Goal: Task Accomplishment & Management: Manage account settings

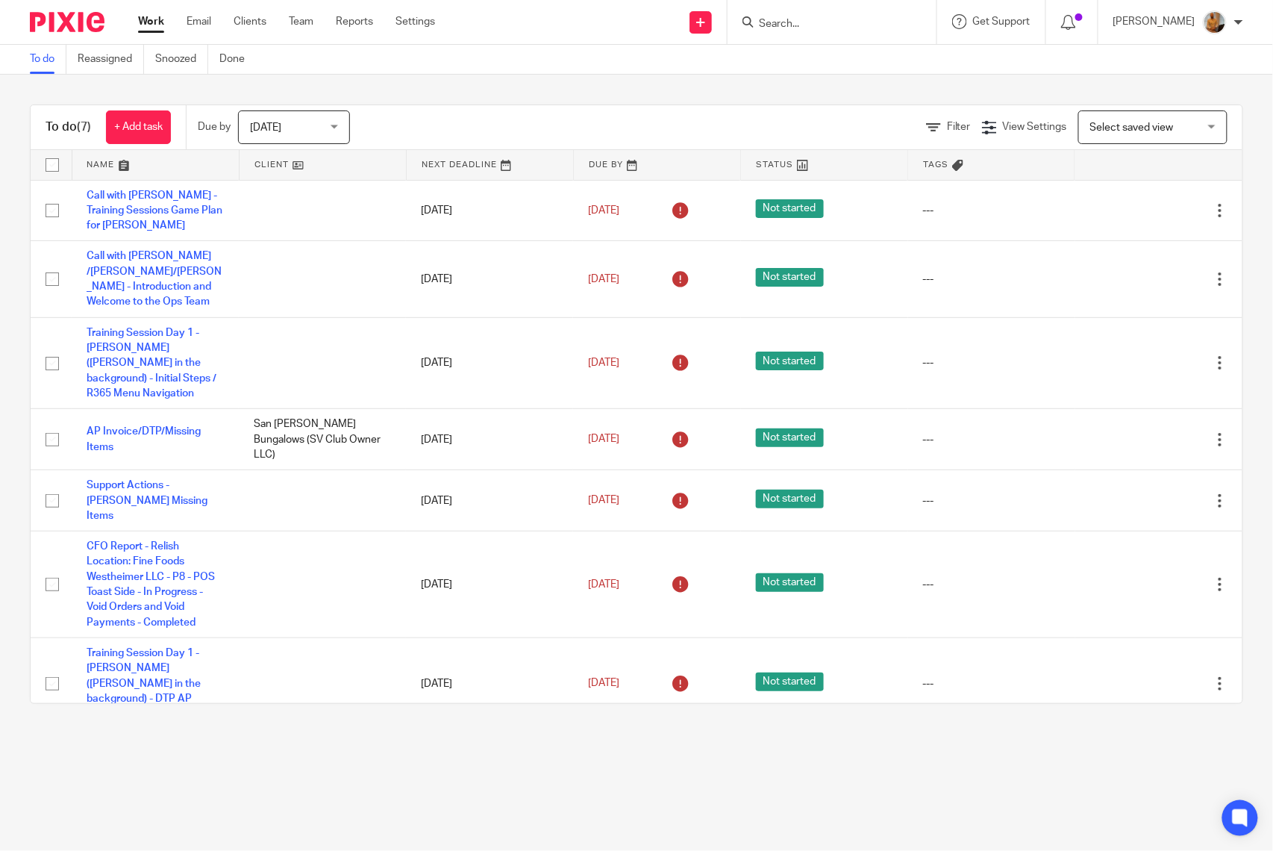
click at [52, 161] on input "checkbox" at bounding box center [52, 165] width 28 height 28
checkbox input "true"
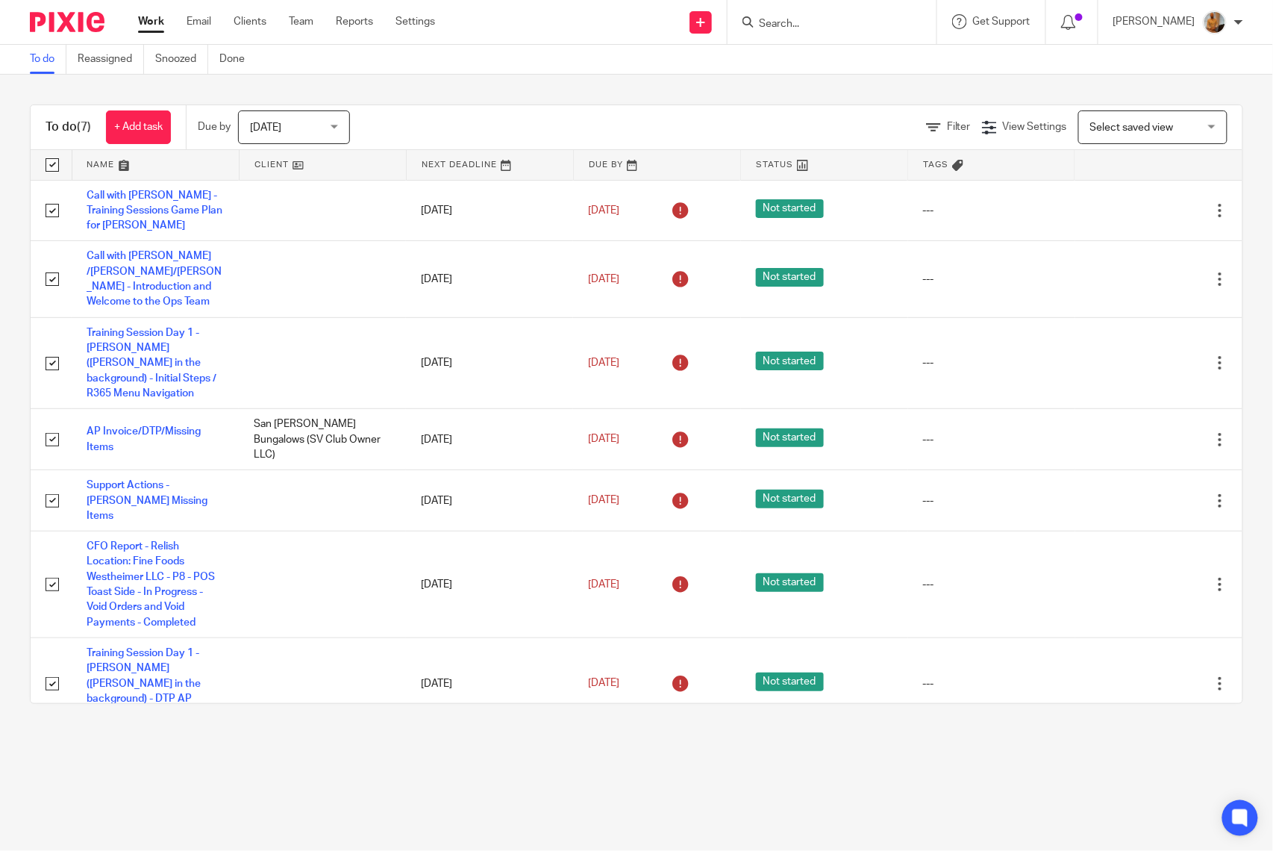
checkbox input "true"
click at [293, 132] on span "Status" at bounding box center [256, 126] width 79 height 31
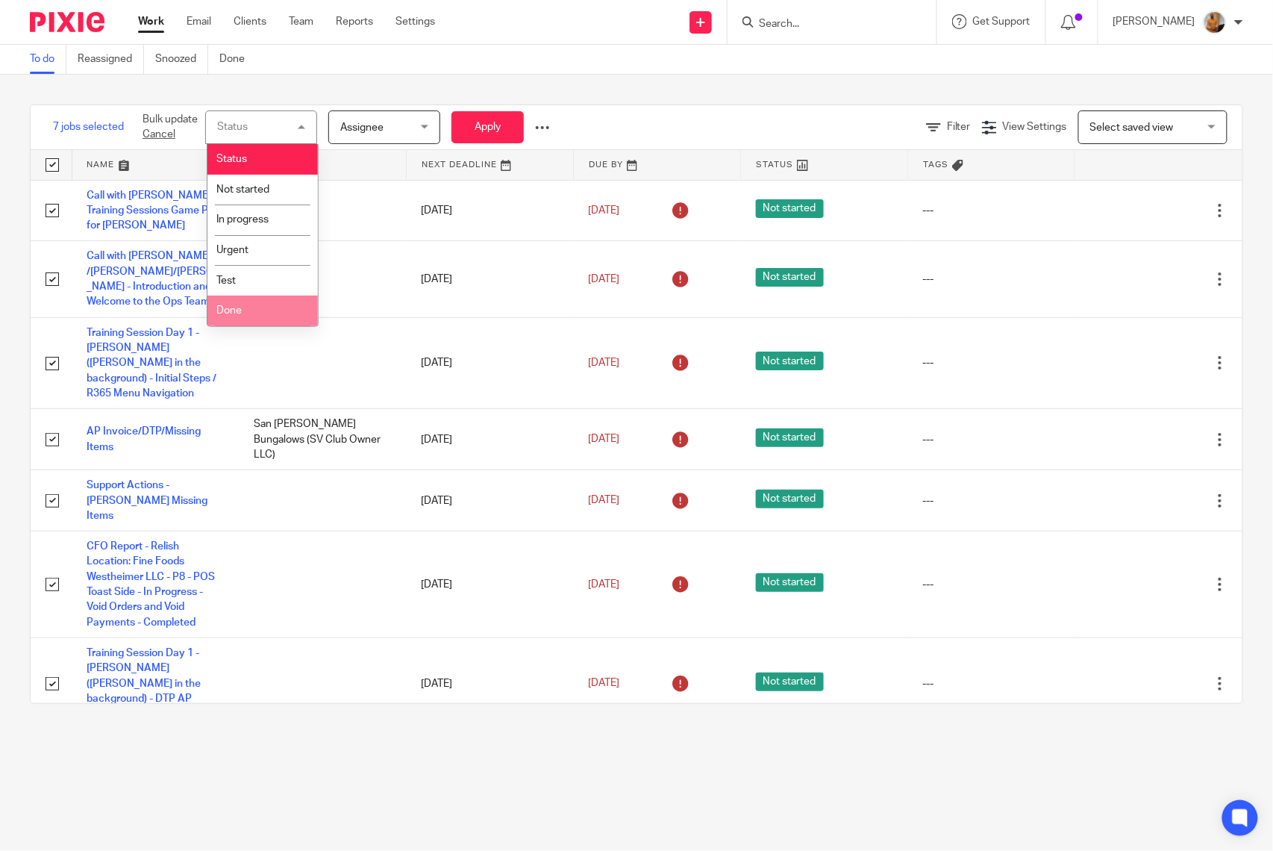
click at [258, 315] on li "Done" at bounding box center [263, 311] width 110 height 31
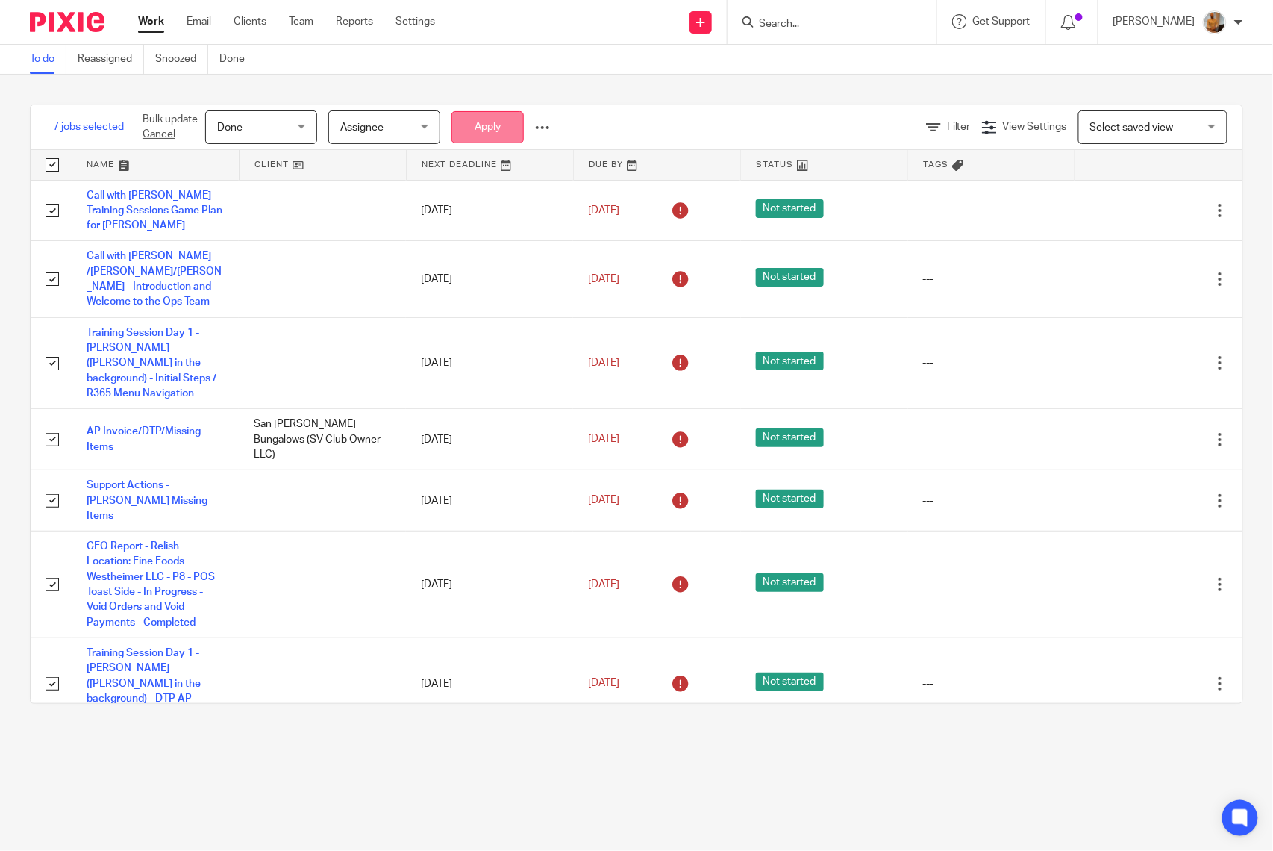
click at [487, 135] on button "Apply" at bounding box center [488, 127] width 72 height 32
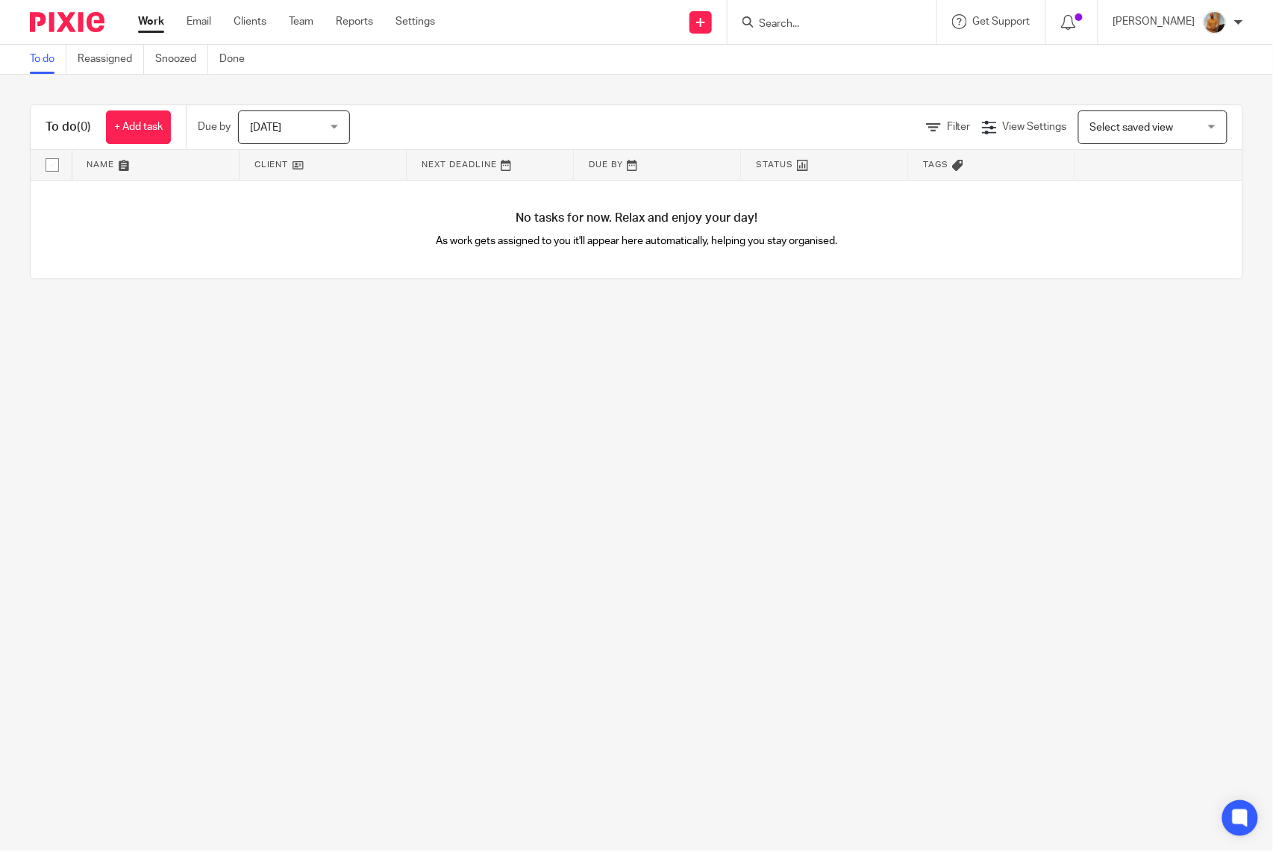
click at [591, 245] on p "As work gets assigned to you it'll appear here automatically, helping you stay …" at bounding box center [637, 241] width 606 height 15
click at [156, 133] on link "+ Add task" at bounding box center [138, 127] width 65 height 34
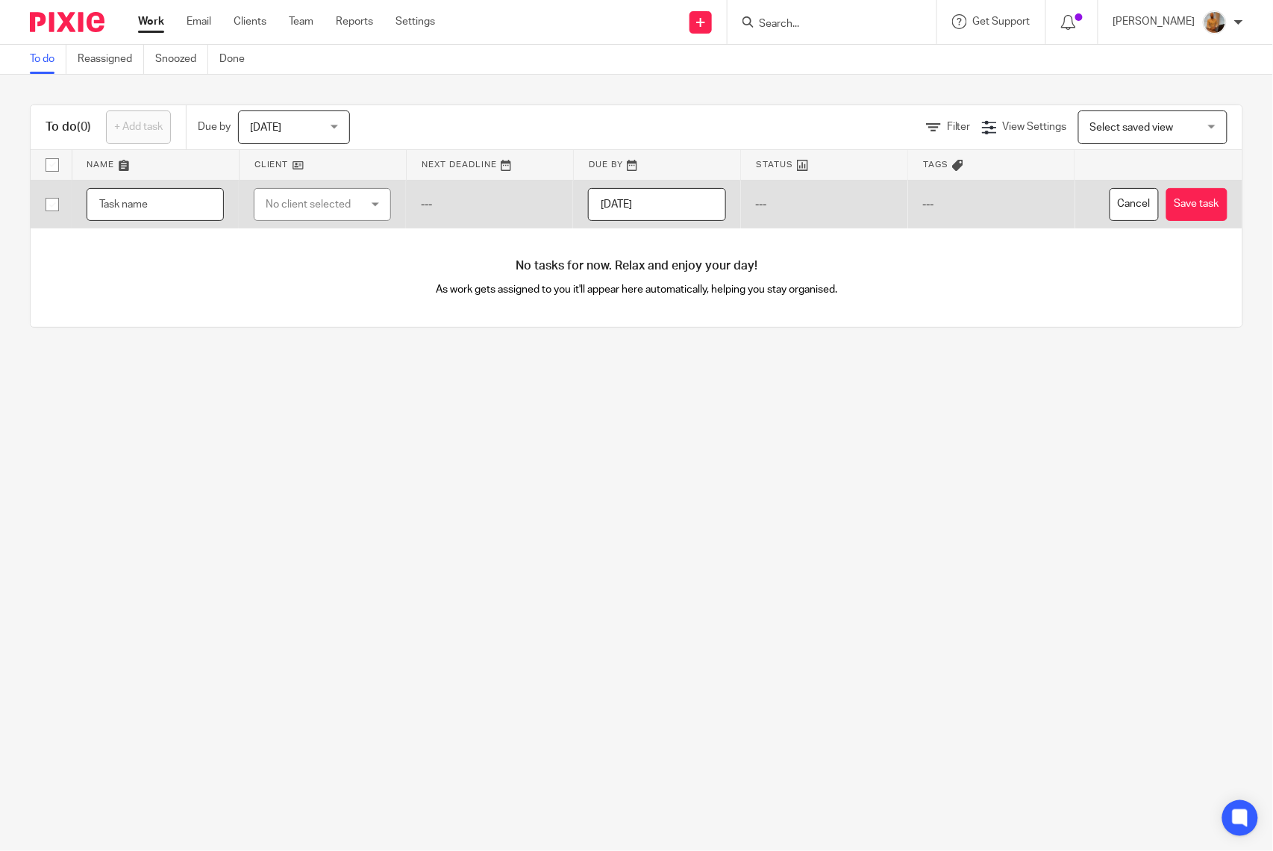
click at [154, 192] on input "text" at bounding box center [155, 205] width 137 height 34
click at [154, 201] on input "text" at bounding box center [155, 205] width 137 height 34
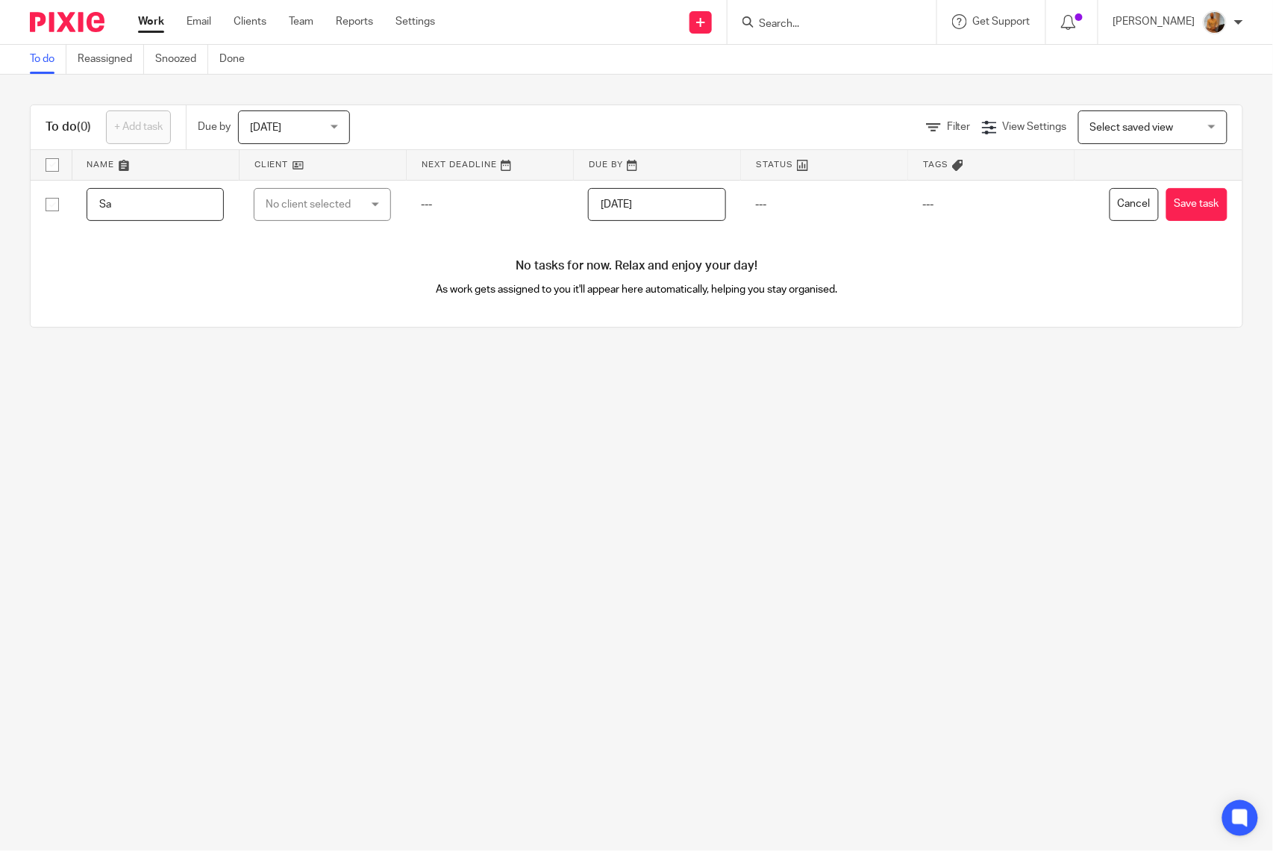
type input "S"
type input "AP Invoice/DTP/Missing Items"
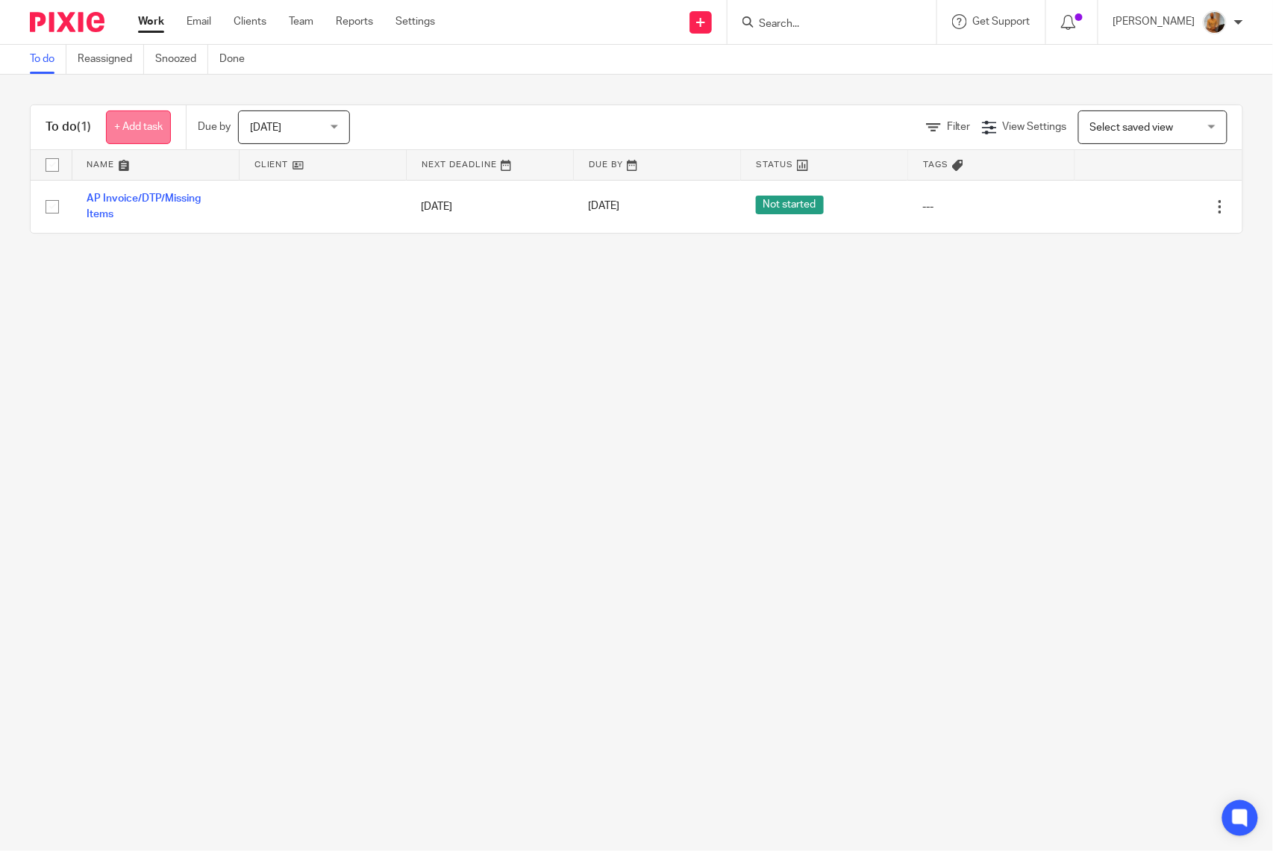
click at [146, 131] on link "+ Add task" at bounding box center [138, 127] width 65 height 34
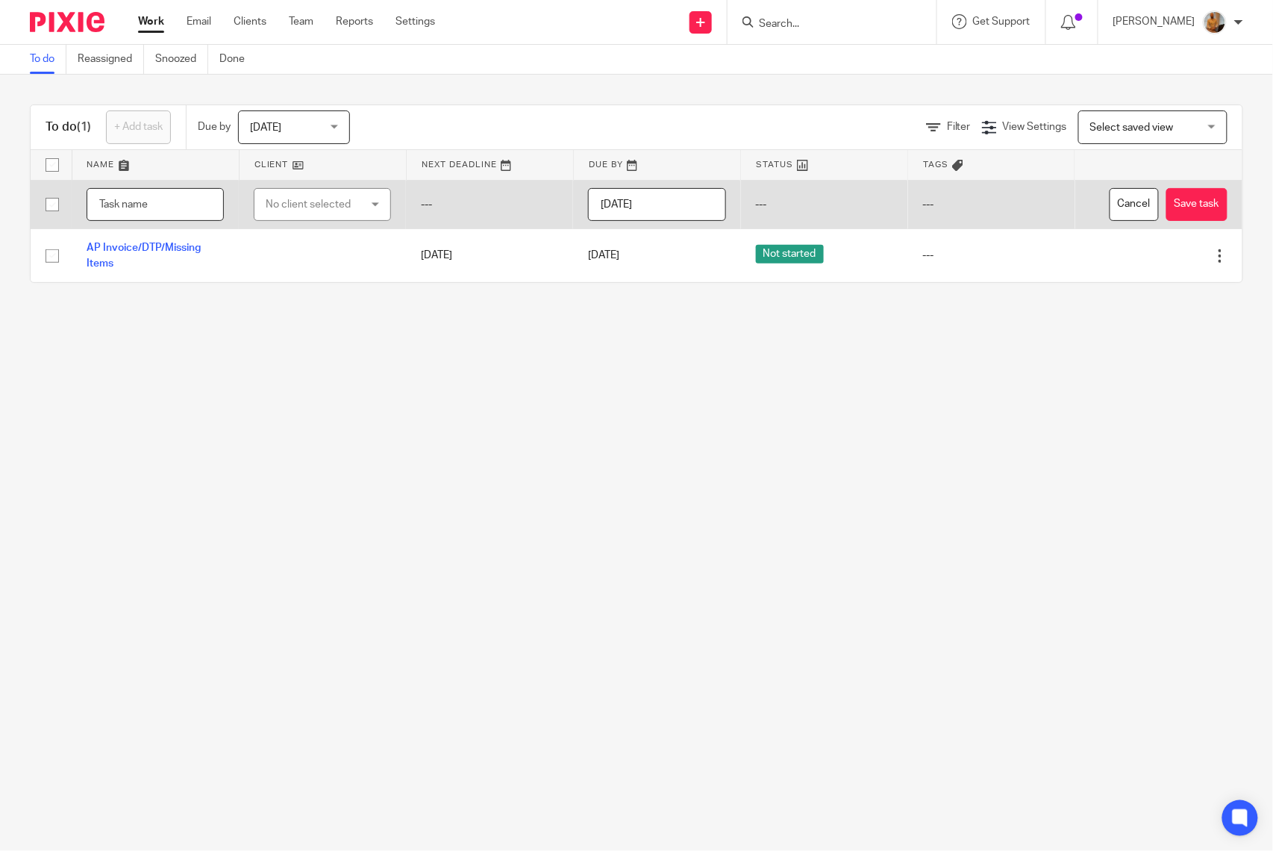
click at [174, 205] on input "text" at bounding box center [155, 205] width 137 height 34
type input "Training Session Day 2 - Ap Invoices"
click at [1167, 207] on button "Save task" at bounding box center [1197, 205] width 61 height 34
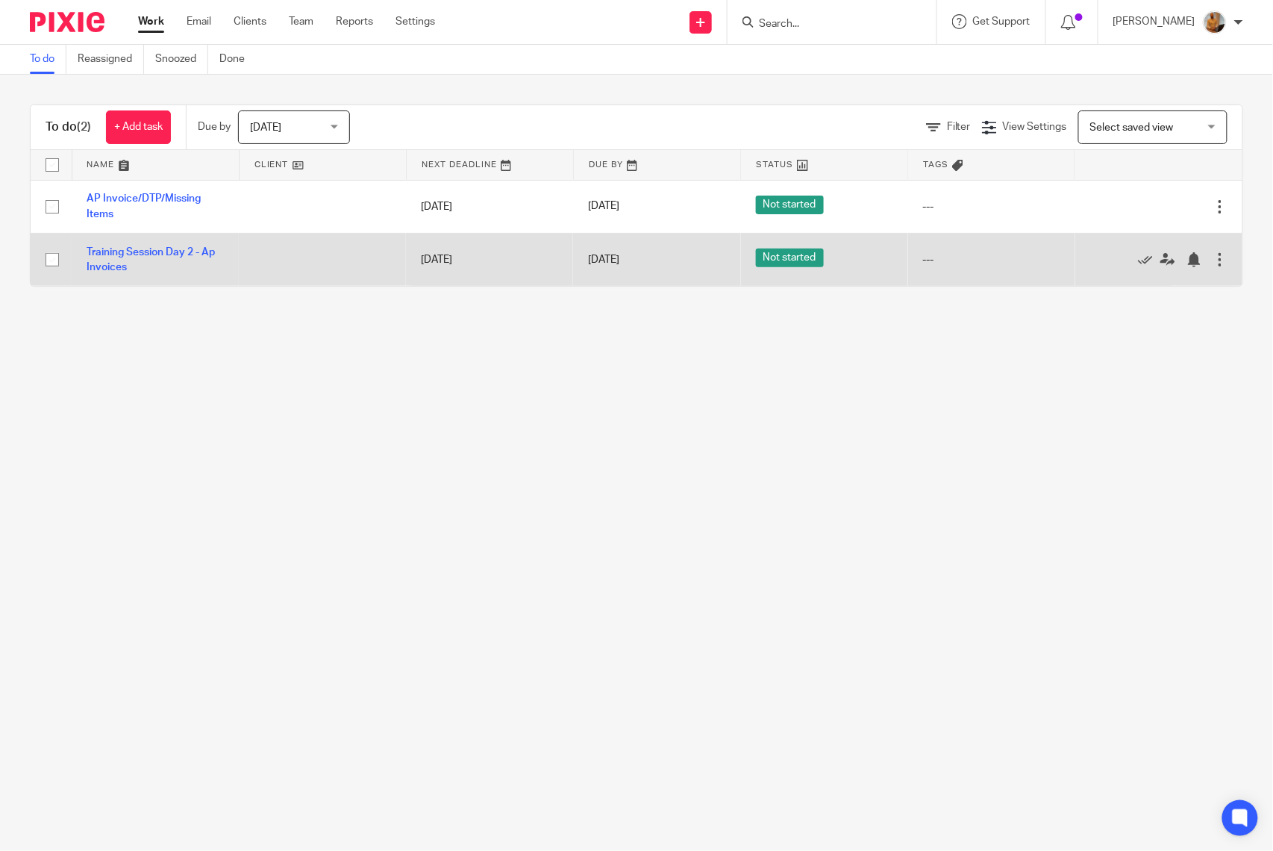
click at [97, 258] on td "Training Session Day 2 - Ap Invoices" at bounding box center [155, 259] width 167 height 53
click at [102, 263] on link "Training Session Day 2 - Ap Invoices" at bounding box center [151, 259] width 128 height 25
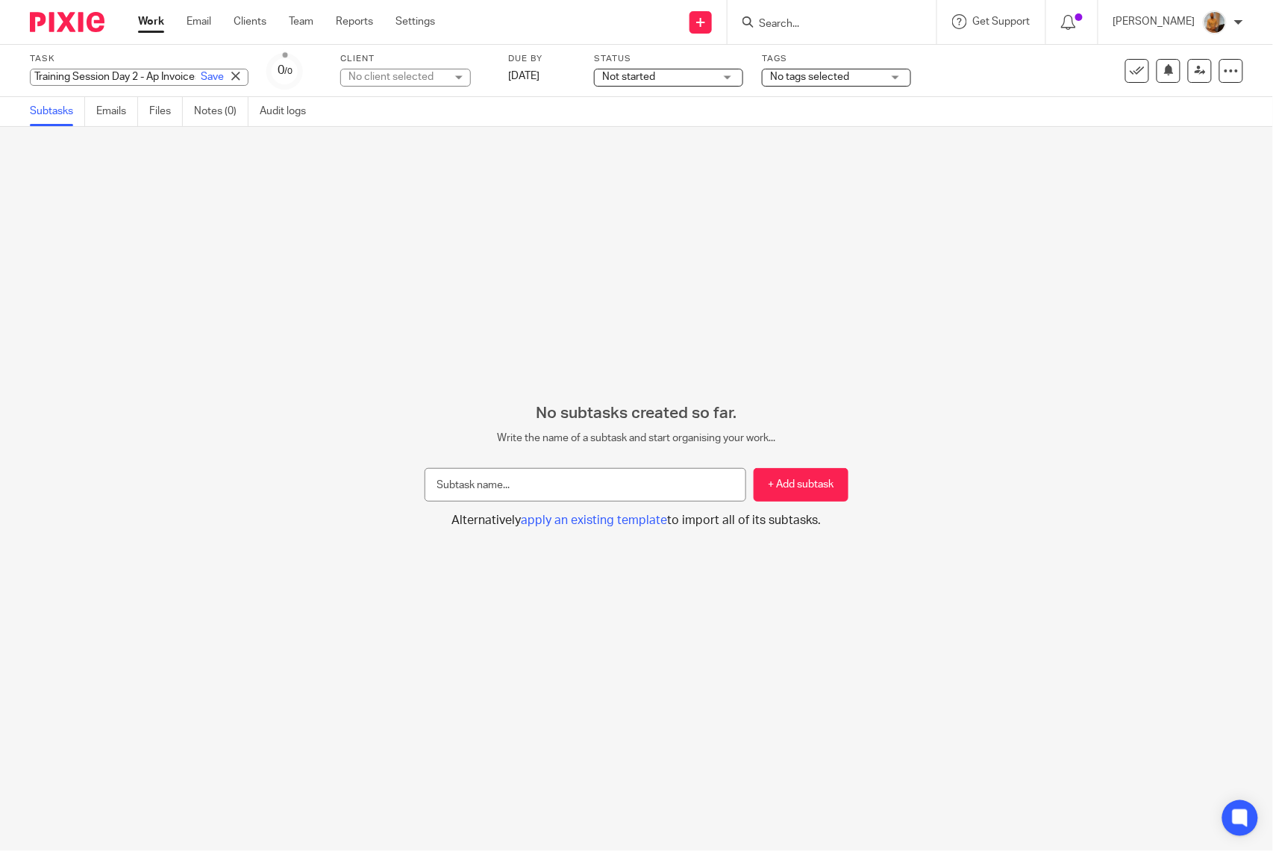
click at [136, 66] on div "Task Training Session Day 2 - Ap Invoices Save Training Session Day 2 - Ap Invo…" at bounding box center [139, 71] width 219 height 36
type input "Training Session Day 2 - Ap Approval"
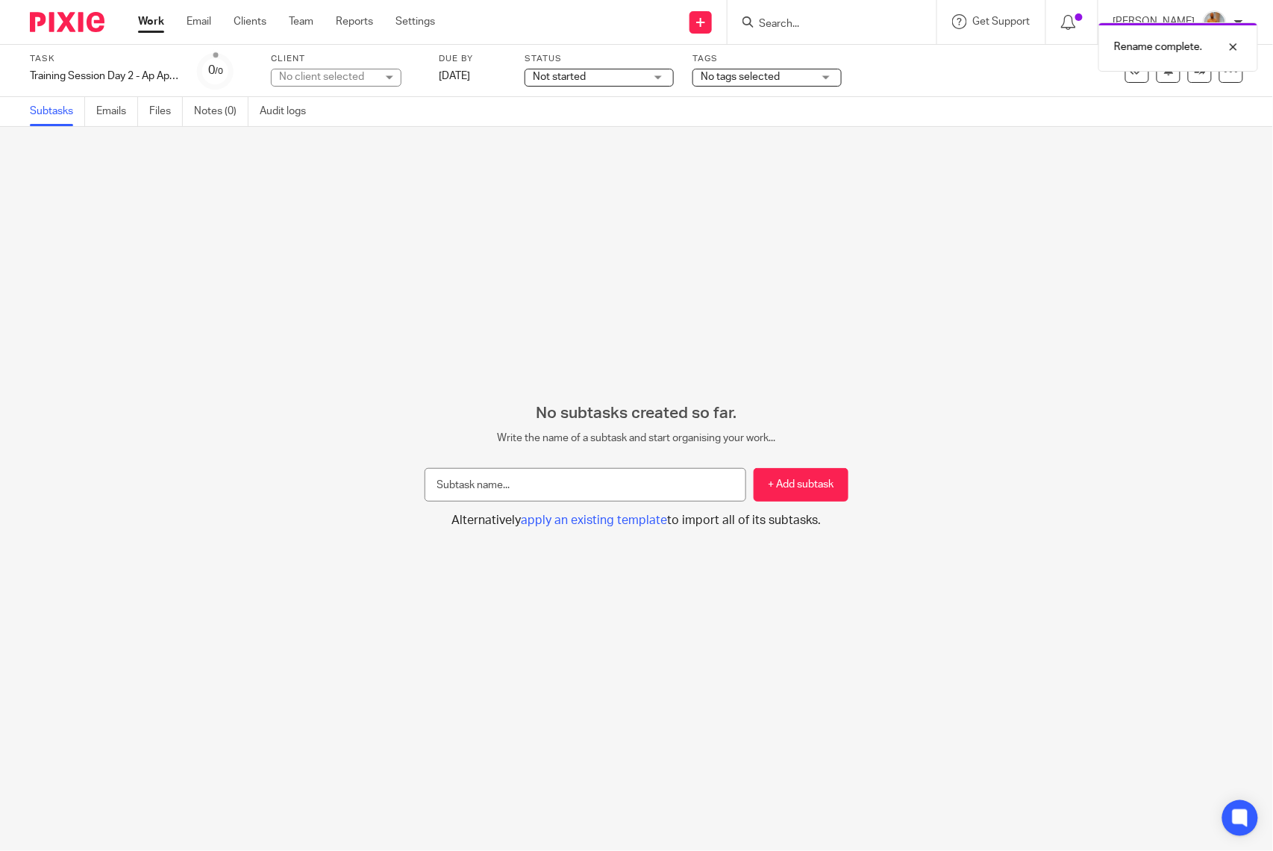
click at [150, 19] on link "Work" at bounding box center [151, 21] width 26 height 15
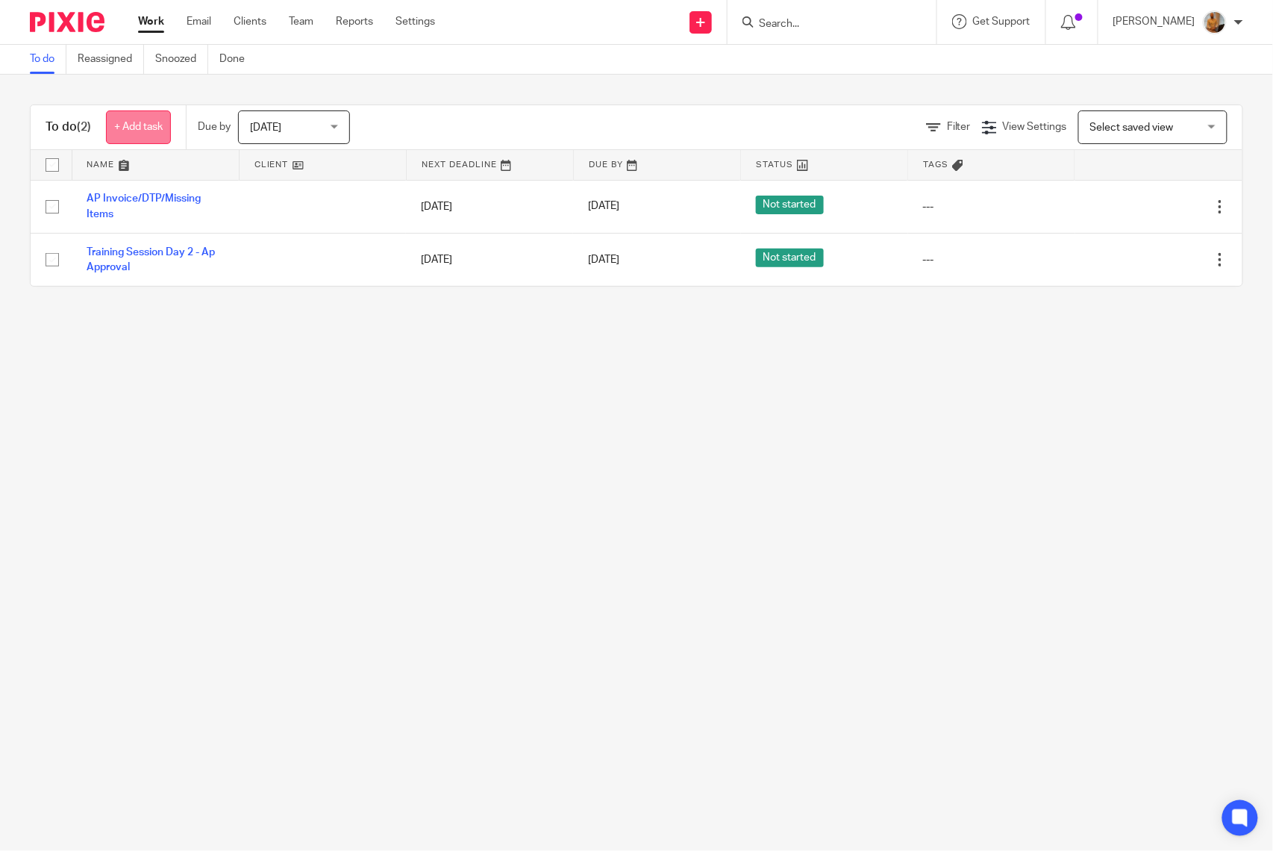
click at [135, 121] on link "+ Add task" at bounding box center [138, 127] width 65 height 34
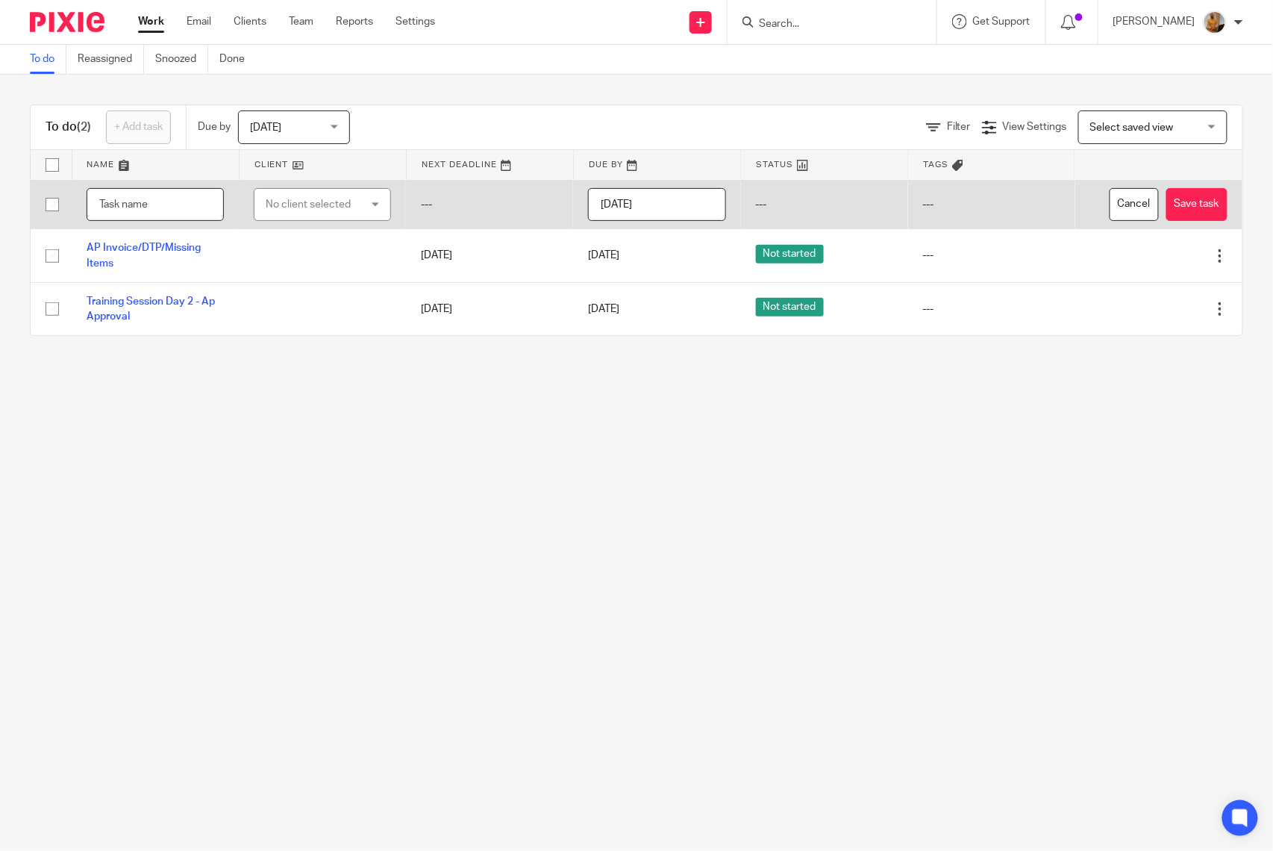
click at [152, 204] on input "text" at bounding box center [155, 205] width 137 height 34
type input "Call with [PERSON_NAME] and [PERSON_NAME]'s Database Review"
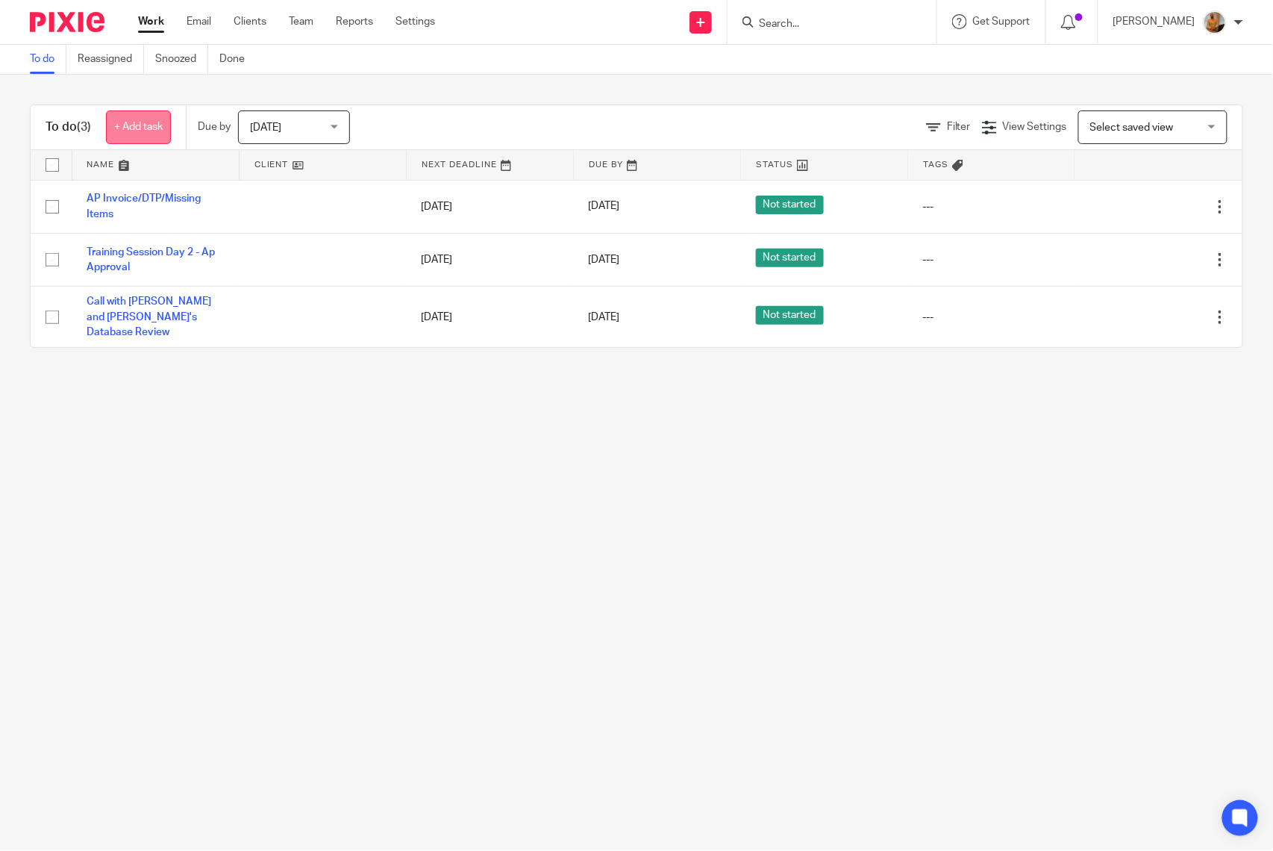
drag, startPoint x: 0, startPoint y: 0, endPoint x: 138, endPoint y: 132, distance: 191.1
click at [138, 132] on link "+ Add task" at bounding box center [138, 127] width 65 height 34
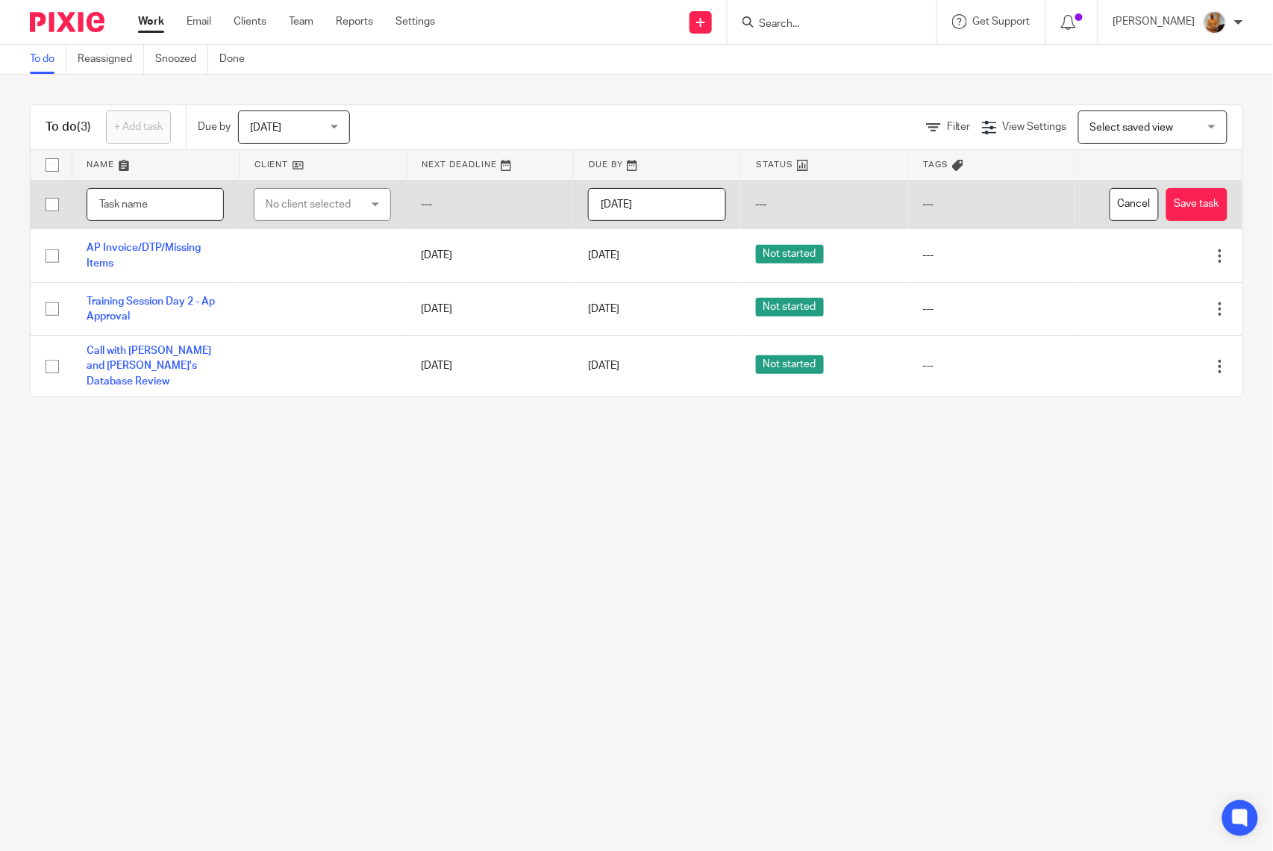
click at [141, 204] on input "text" at bounding box center [155, 205] width 137 height 34
type input "Call with [PERSON_NAME] and [PERSON_NAME]'s Game plan - New Tasks Assigments"
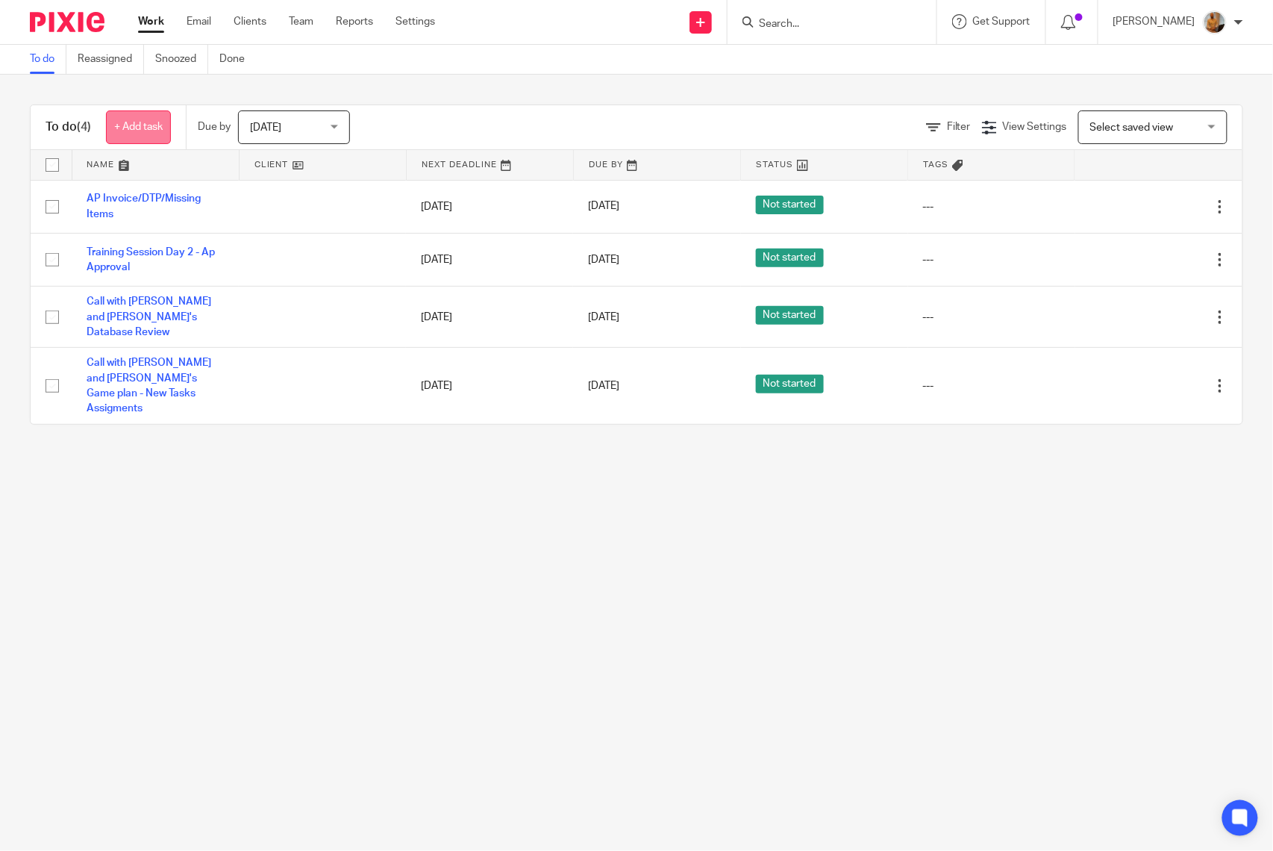
click at [150, 126] on link "+ Add task" at bounding box center [138, 127] width 65 height 34
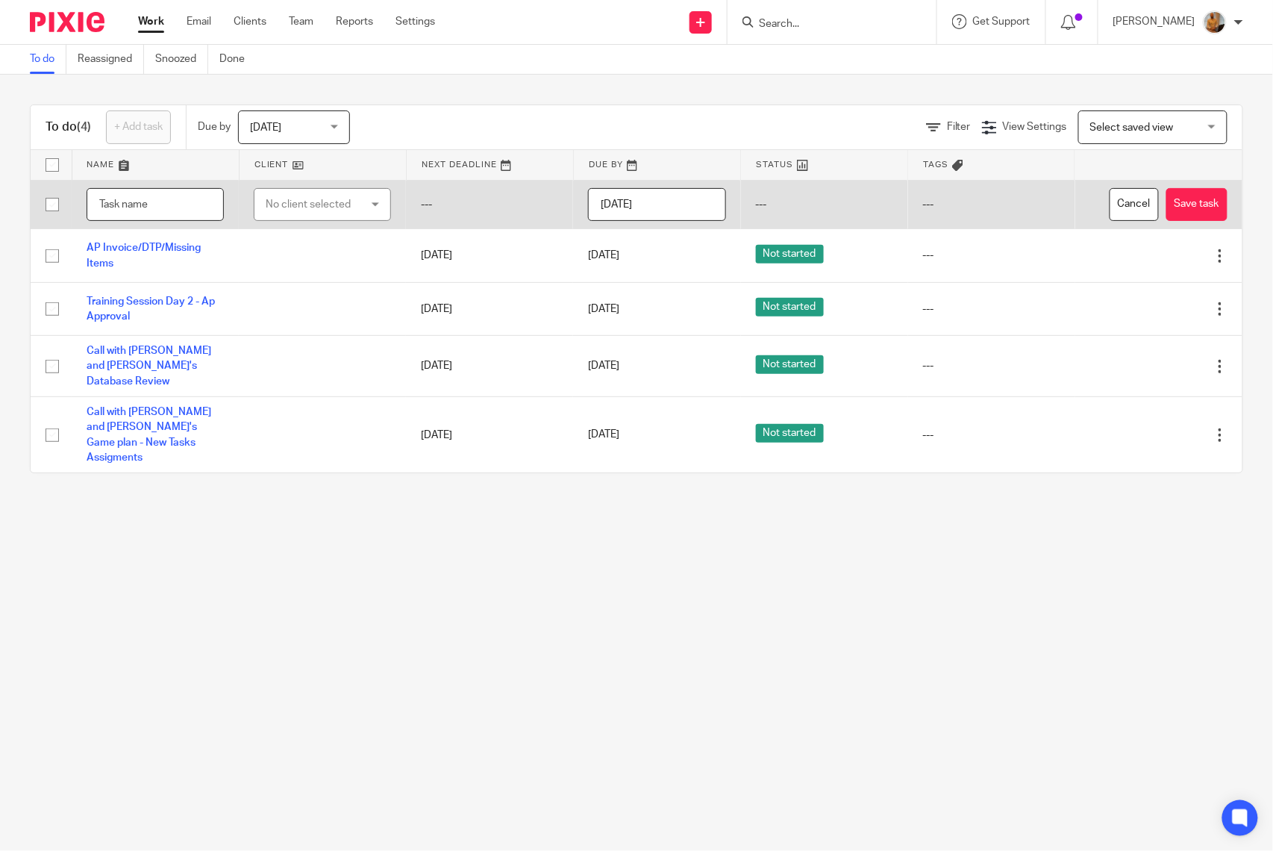
click at [152, 204] on input "text" at bounding box center [155, 205] width 137 height 34
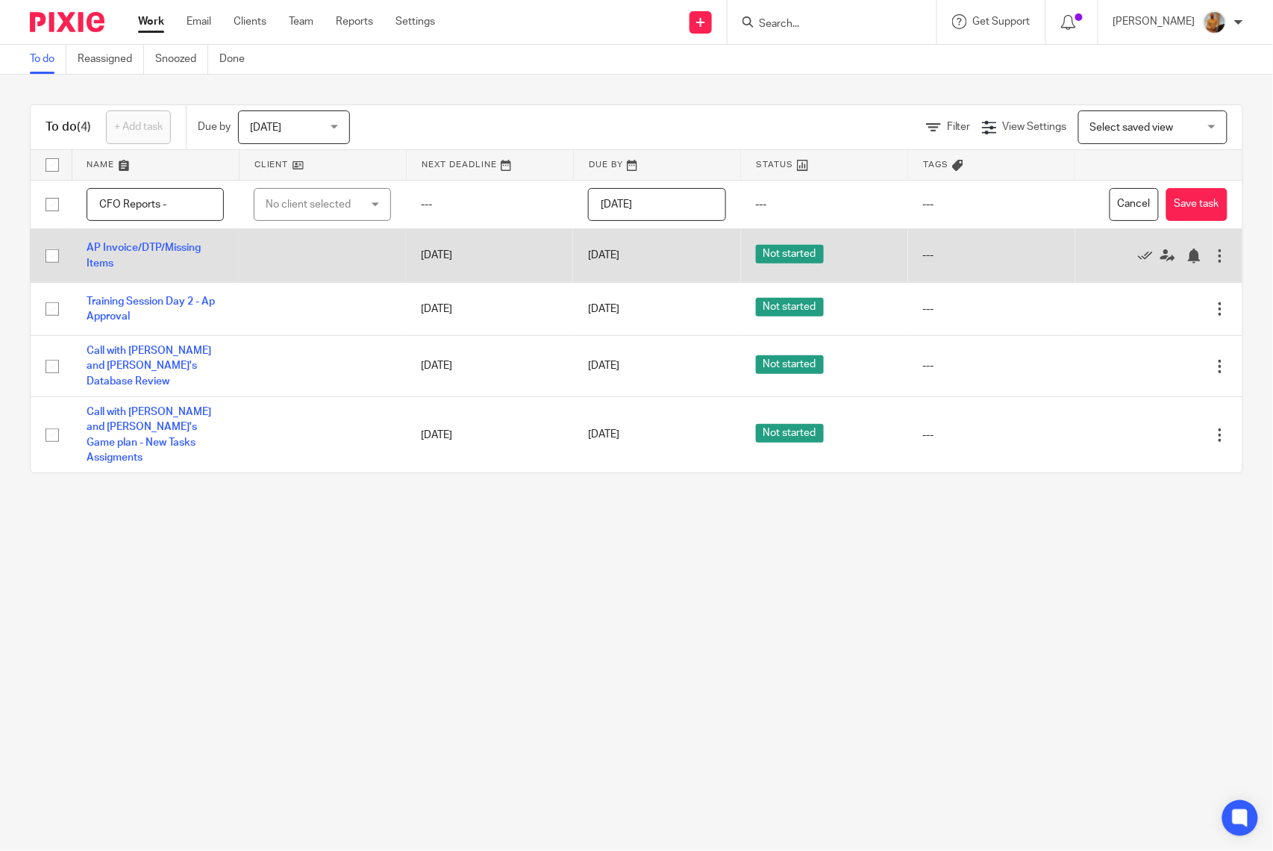
paste input "Fine Foods Town & Country LLC"
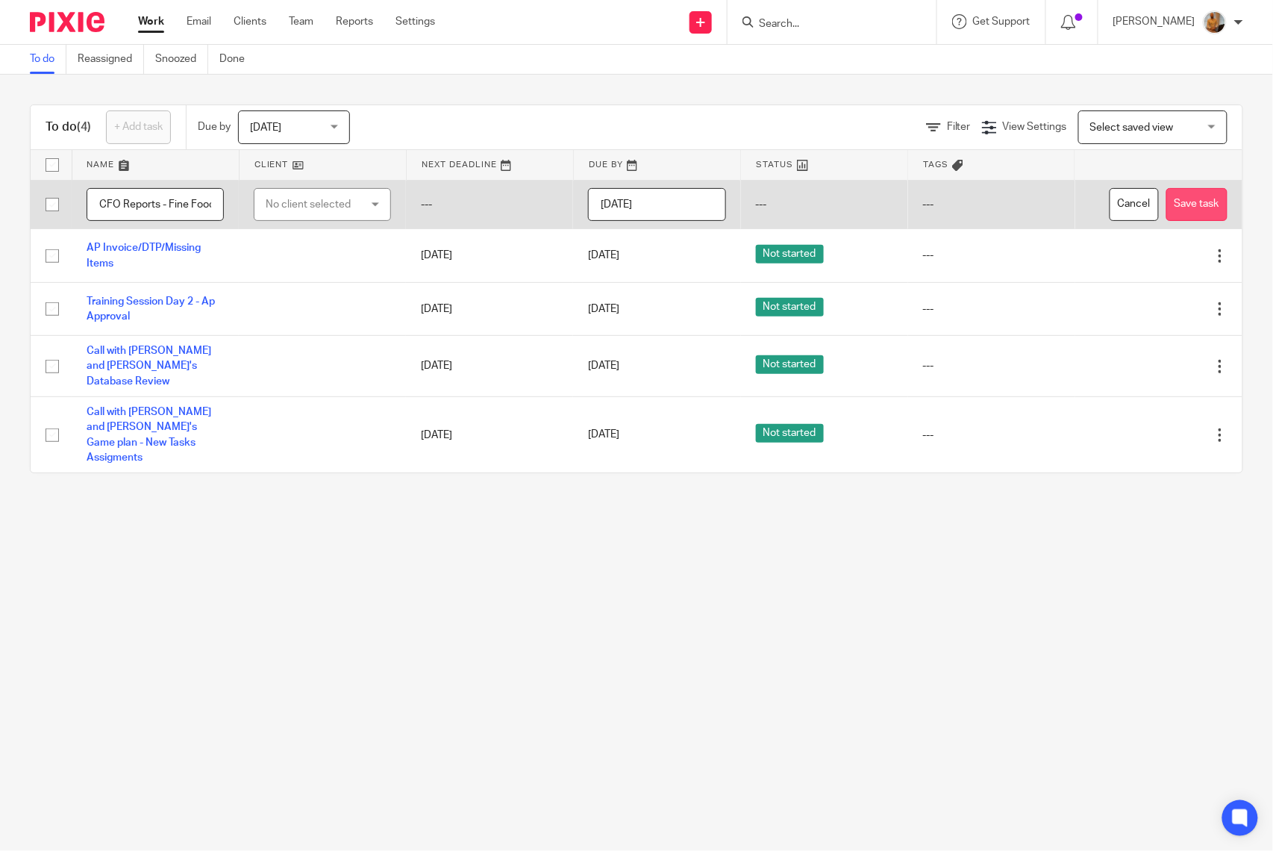
type input "CFO Reports - Fine Foods Town & Country LLC - P&L - P8/YTD Completed"
click at [1176, 205] on button "Save task" at bounding box center [1197, 205] width 61 height 34
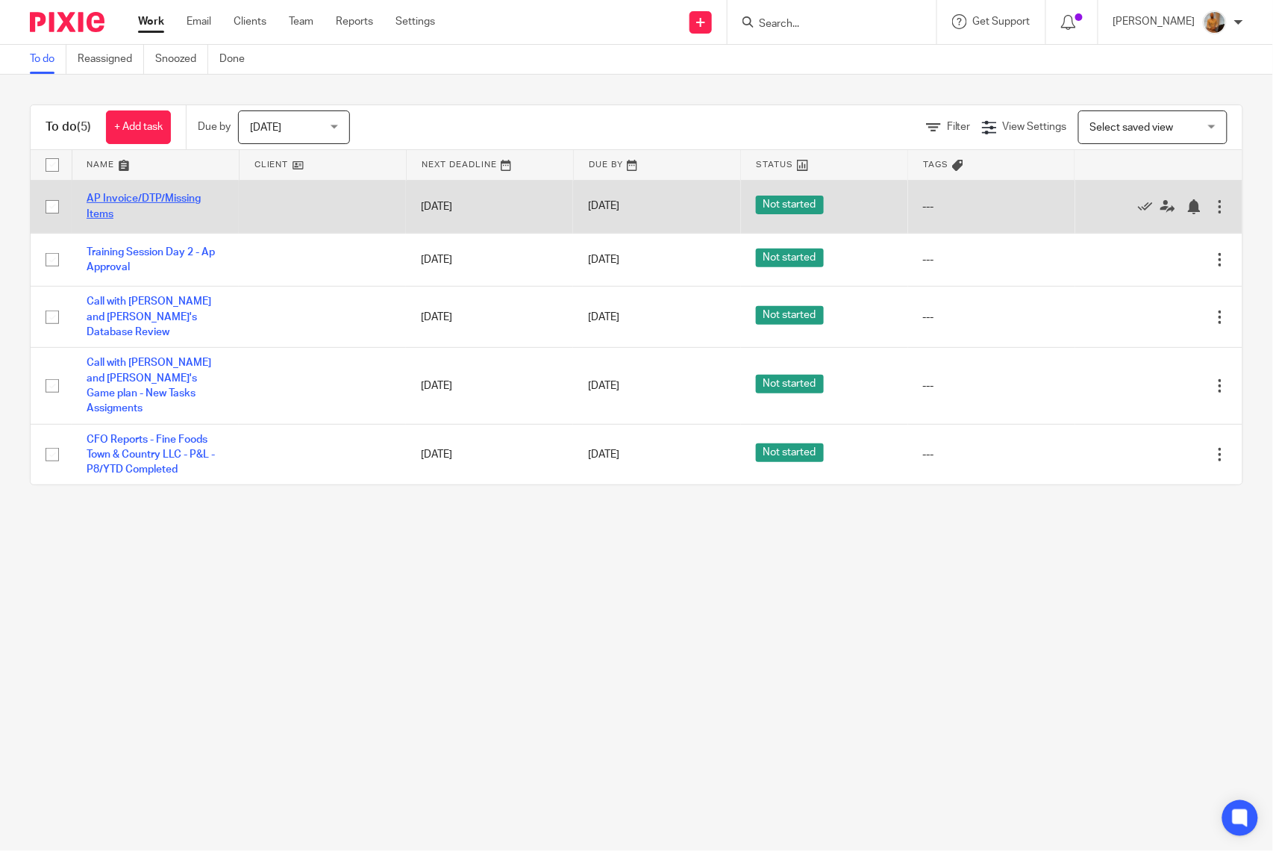
click at [132, 198] on link "AP Invoice/DTP/Missing Items" at bounding box center [144, 205] width 114 height 25
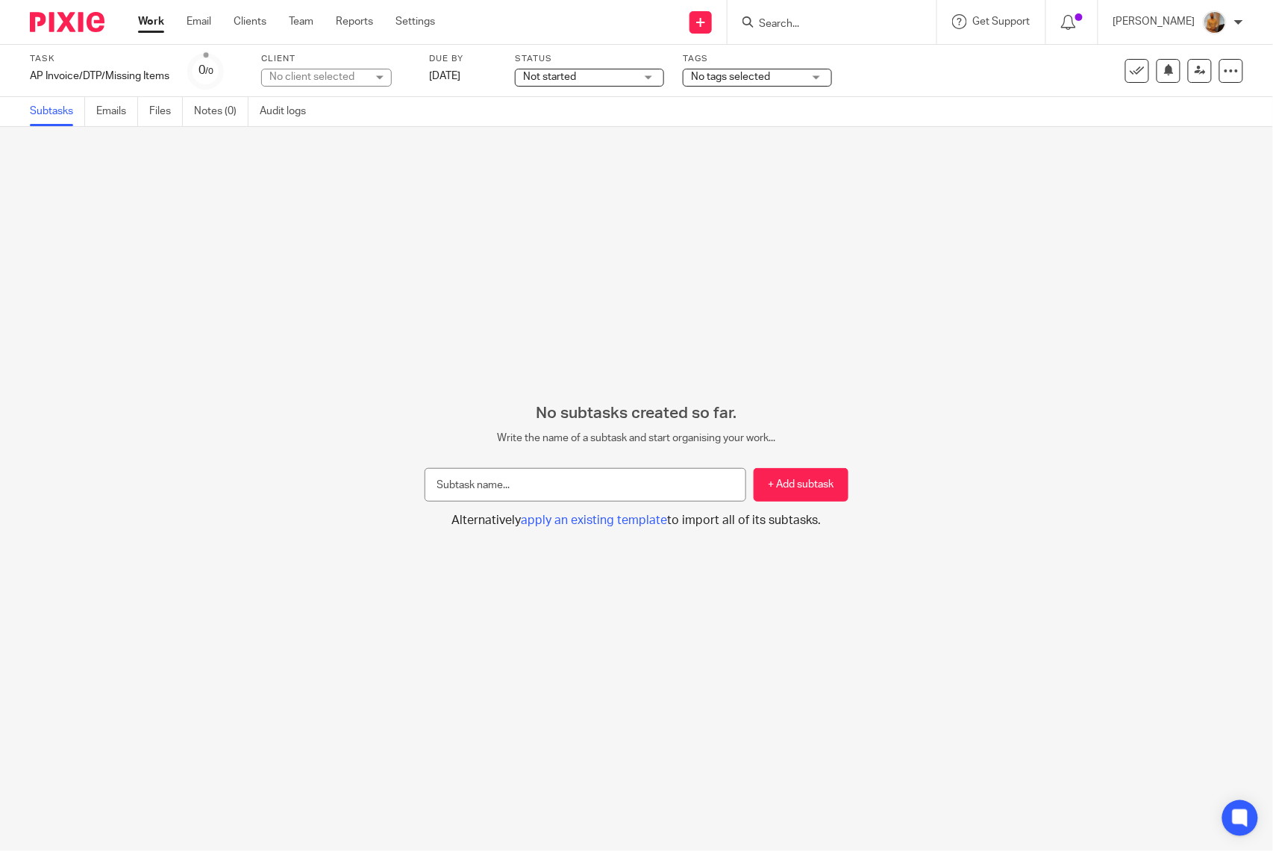
click at [321, 78] on div "No client selected" at bounding box center [317, 76] width 97 height 15
type input "san vi"
click at [321, 154] on li "San [PERSON_NAME] Bungalows (SV Club Owner LLC)" at bounding box center [327, 159] width 129 height 61
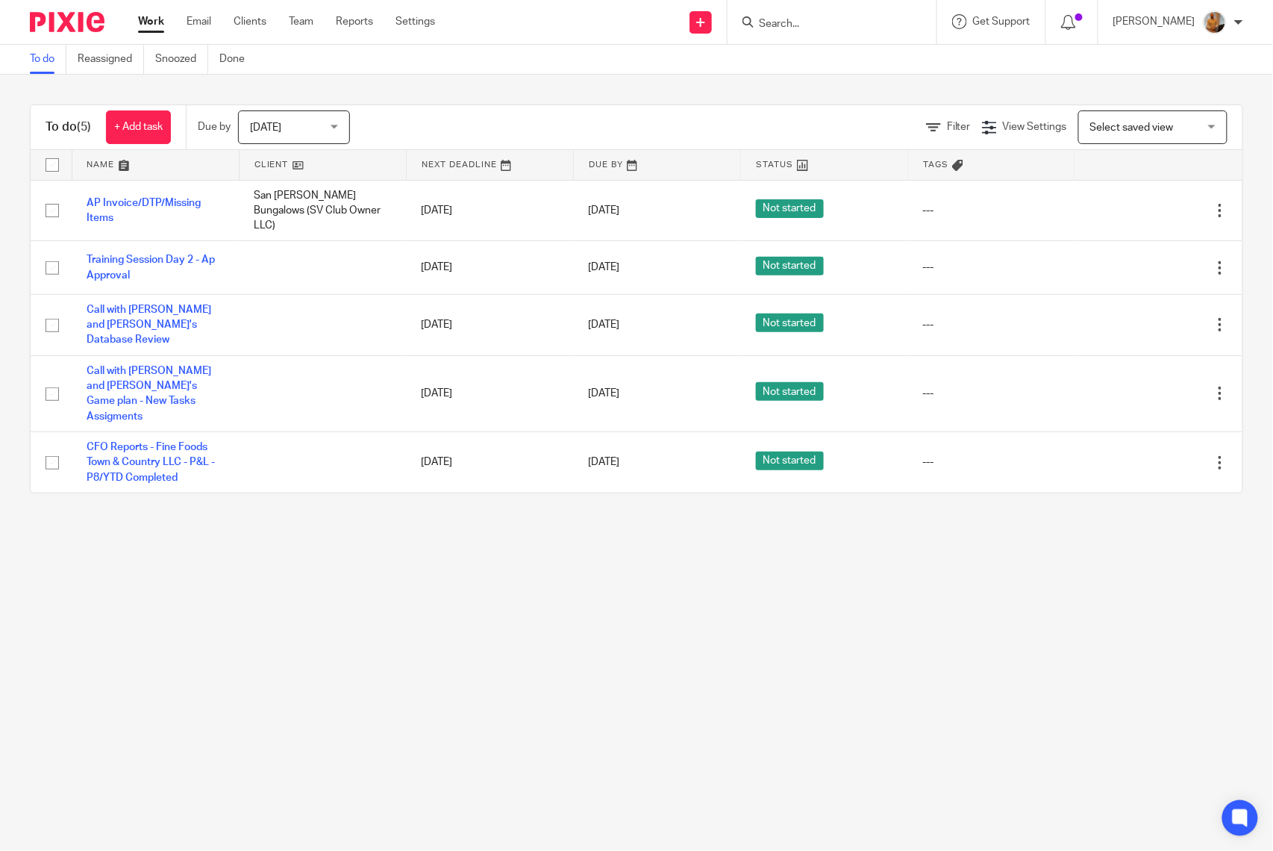
click at [185, 580] on main "To do Reassigned Snoozed Done To do (5) + Add task Due by [DATE] [DATE] [DATE] …" at bounding box center [636, 425] width 1273 height 851
click at [296, 517] on main "To do Reassigned Snoozed Done To do (5) + Add task Due by [DATE] [DATE] [DATE] …" at bounding box center [636, 425] width 1273 height 851
click at [408, 569] on main "To do Reassigned Snoozed Done To do (5) + Add task Due by [DATE] [DATE] [DATE] …" at bounding box center [636, 425] width 1273 height 851
click at [139, 131] on link "+ Add task" at bounding box center [138, 127] width 65 height 34
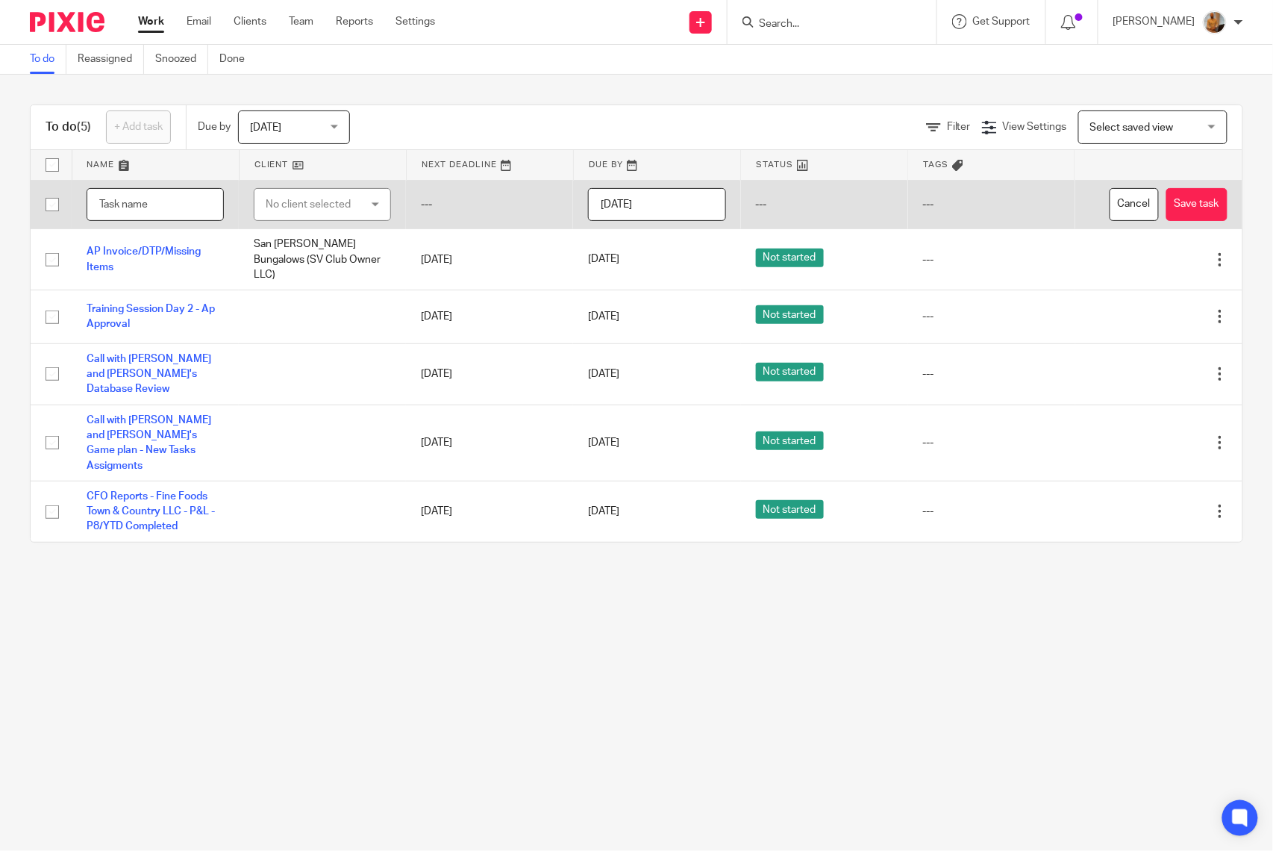
click at [144, 198] on input "text" at bounding box center [155, 205] width 137 height 34
type input "Training Video Feedback to [PERSON_NAME]"
